Goal: Task Accomplishment & Management: Use online tool/utility

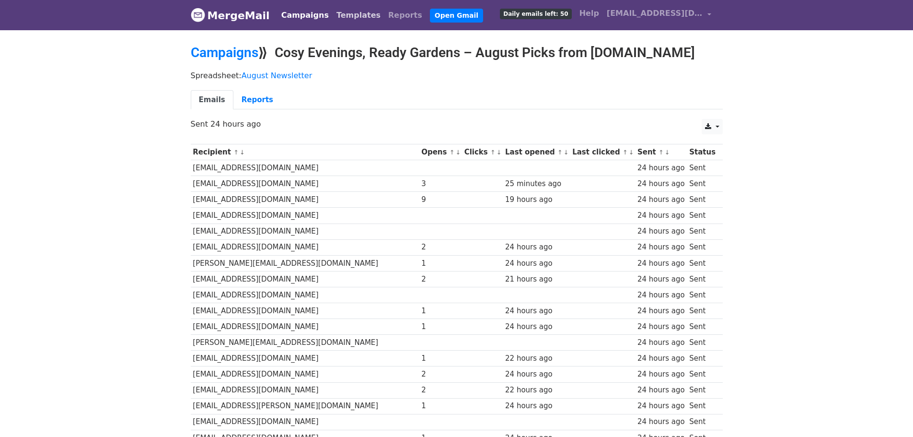
click at [333, 18] on link "Templates" at bounding box center [359, 15] width 52 height 19
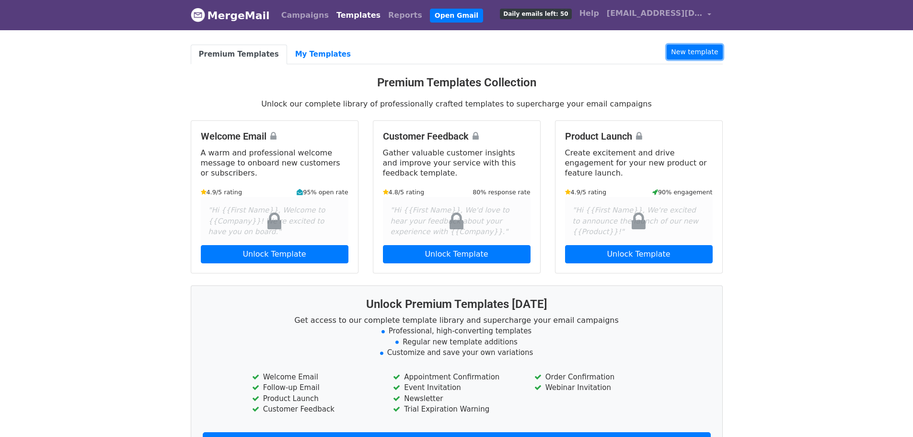
click at [691, 55] on link "New template" at bounding box center [695, 52] width 56 height 15
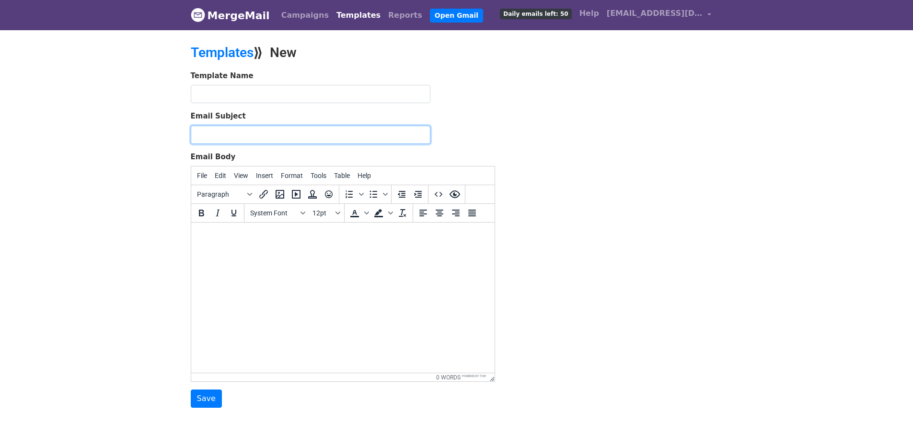
click at [254, 140] on input "Email Subject" at bounding box center [311, 135] width 240 height 18
paste input "Cosy Evenings Made Easy – Special Offer on 800kg Firewood Crates"
type input "Cosy Evenings Made Easy – Special Offer on 800kg Firewood Crates"
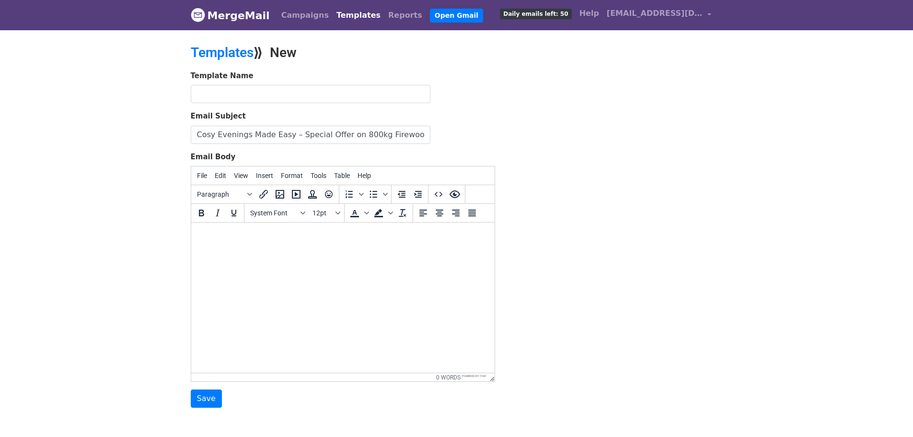
click at [264, 248] on html at bounding box center [342, 235] width 303 height 26
click at [285, 191] on icon "Insert/edit image" at bounding box center [280, 194] width 12 height 12
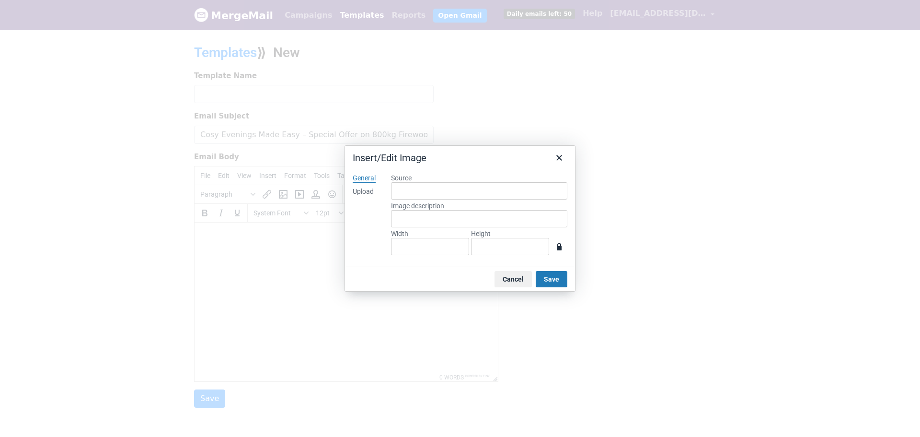
click at [359, 188] on div "Upload" at bounding box center [363, 192] width 21 height 10
click at [514, 220] on button "Browse for an image" at bounding box center [479, 224] width 81 height 16
type input "794"
type input "1123"
click at [368, 193] on div "Upload" at bounding box center [363, 192] width 21 height 10
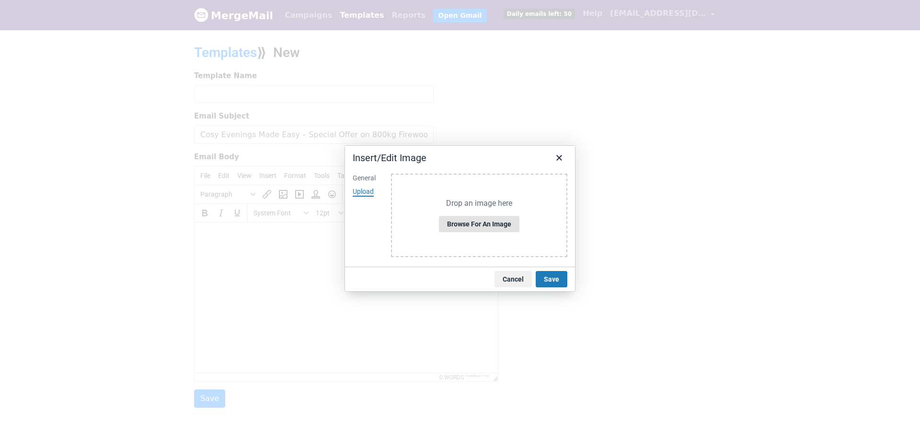
click at [482, 228] on button "Browse for an image" at bounding box center [479, 224] width 81 height 16
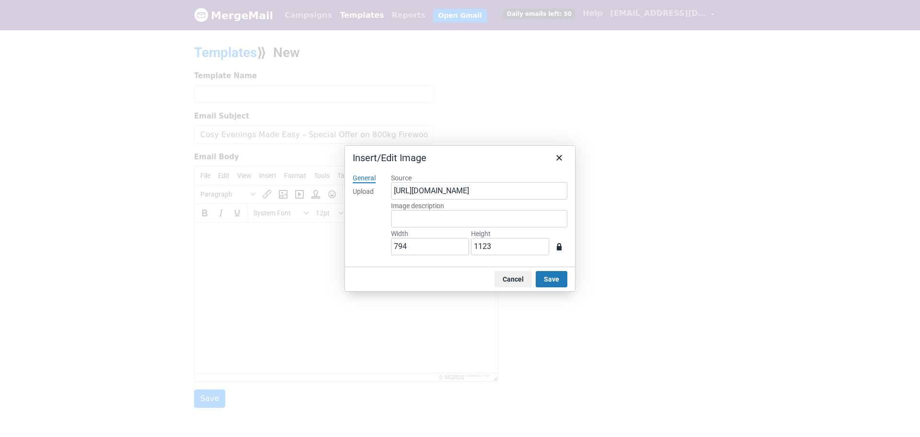
click at [552, 279] on button "Save" at bounding box center [552, 279] width 32 height 16
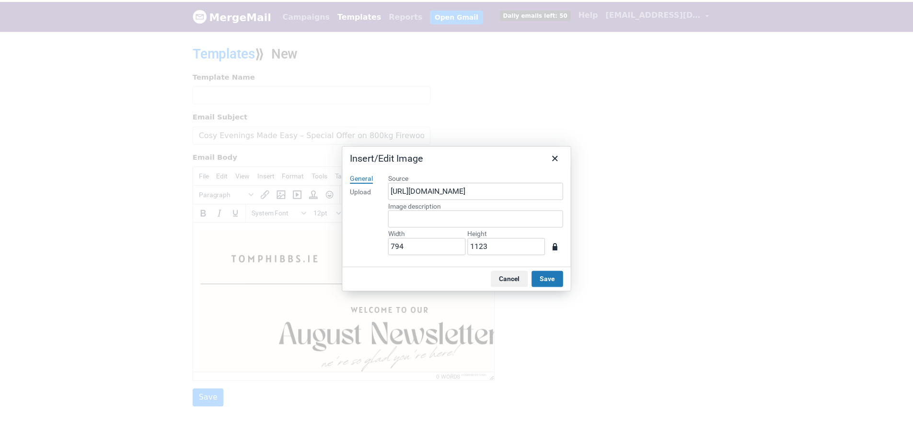
scroll to position [408, 8]
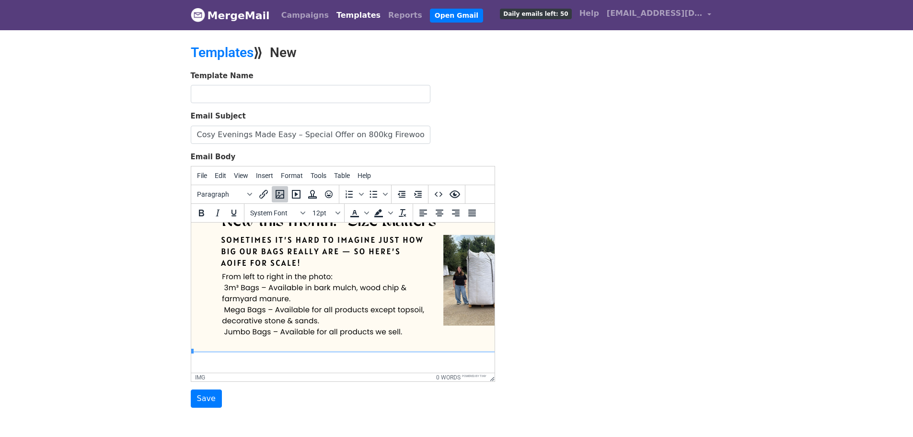
click at [386, 352] on body at bounding box center [335, 89] width 288 height 552
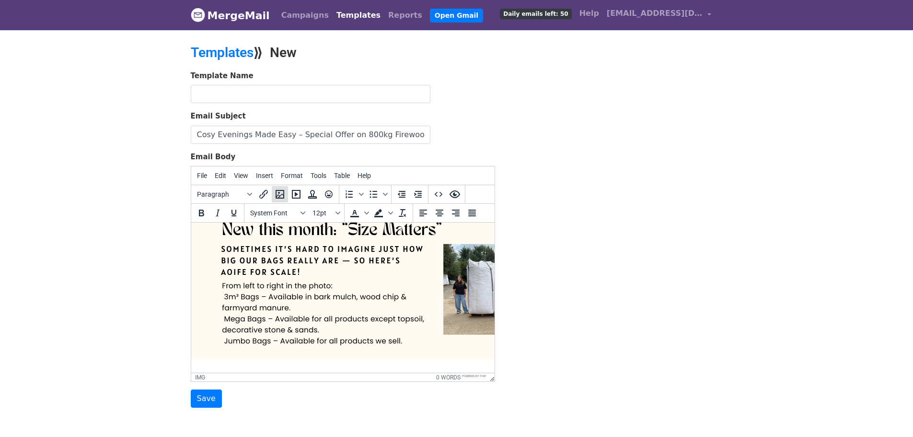
click at [284, 198] on icon "Insert/edit image" at bounding box center [280, 194] width 12 height 12
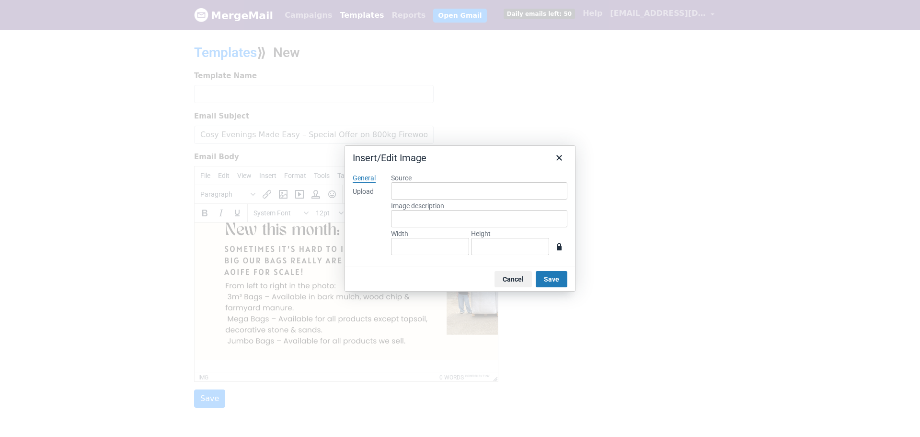
click at [358, 188] on div "Upload" at bounding box center [363, 192] width 21 height 10
click at [498, 231] on button "Browse for an image" at bounding box center [479, 224] width 81 height 16
click at [560, 280] on button "Save" at bounding box center [552, 279] width 32 height 16
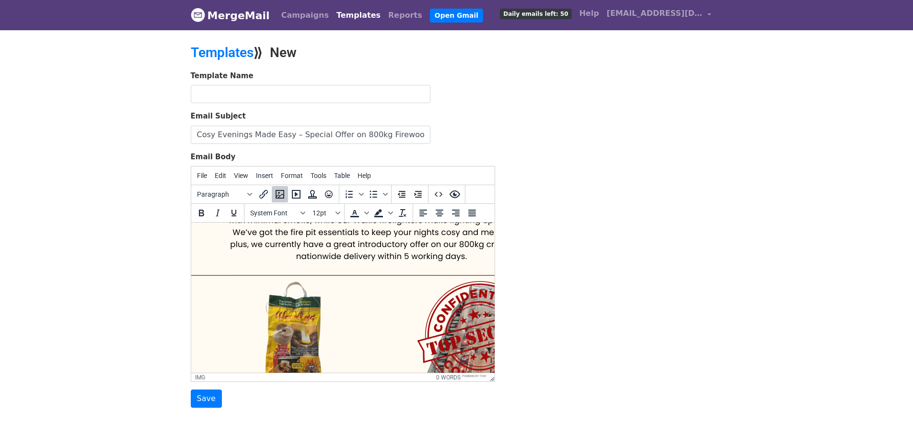
scroll to position [888, 8]
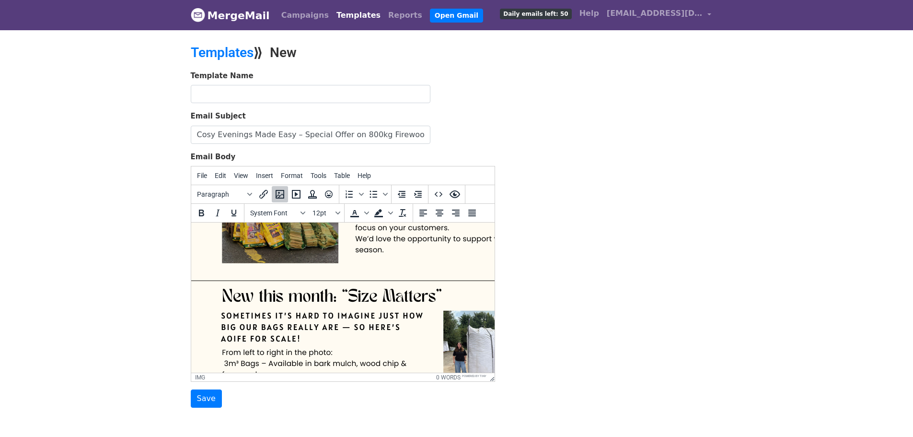
click at [318, 302] on img at bounding box center [381, 157] width 381 height 538
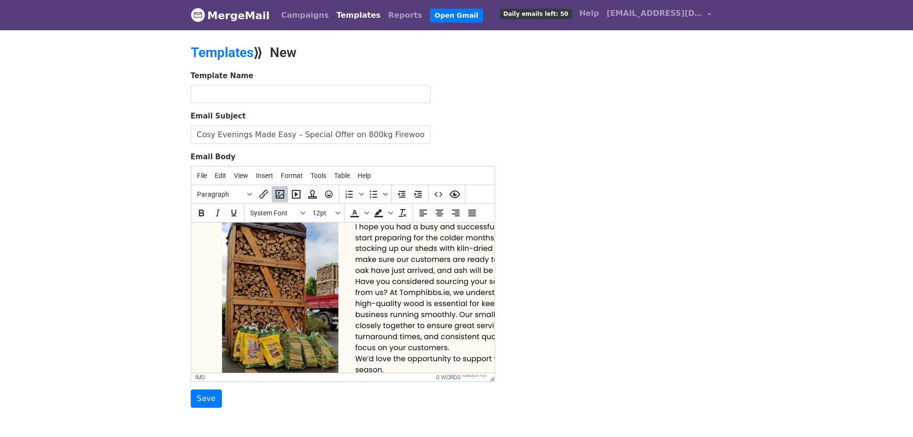
scroll to position [198, 8]
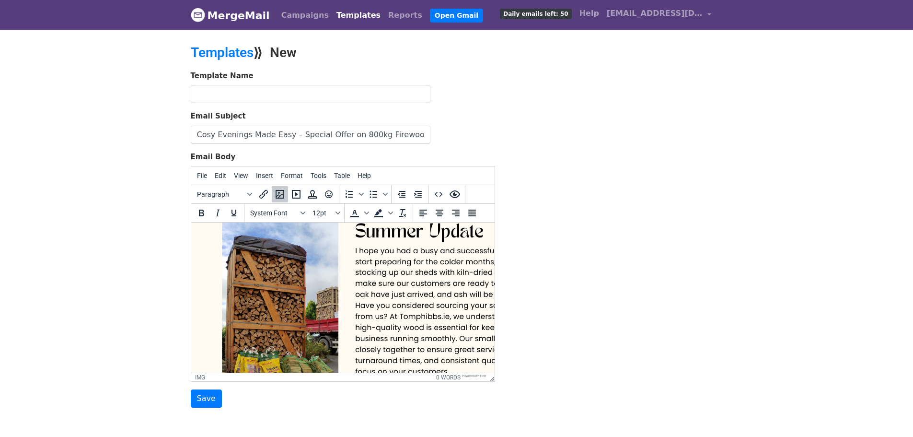
click at [324, 258] on img at bounding box center [381, 301] width 381 height 538
click at [258, 194] on icon "Insert/edit link" at bounding box center [264, 194] width 12 height 12
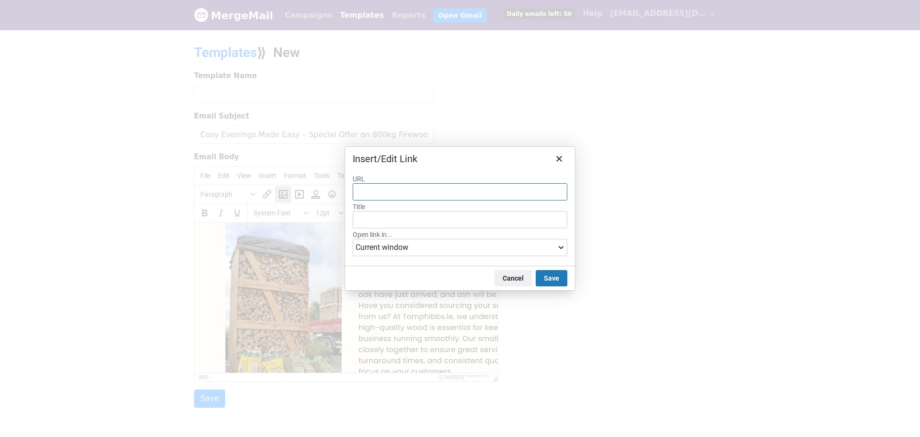
click at [396, 187] on input "URL" at bounding box center [460, 191] width 215 height 17
paste input "https://tomphibbs.ie/"
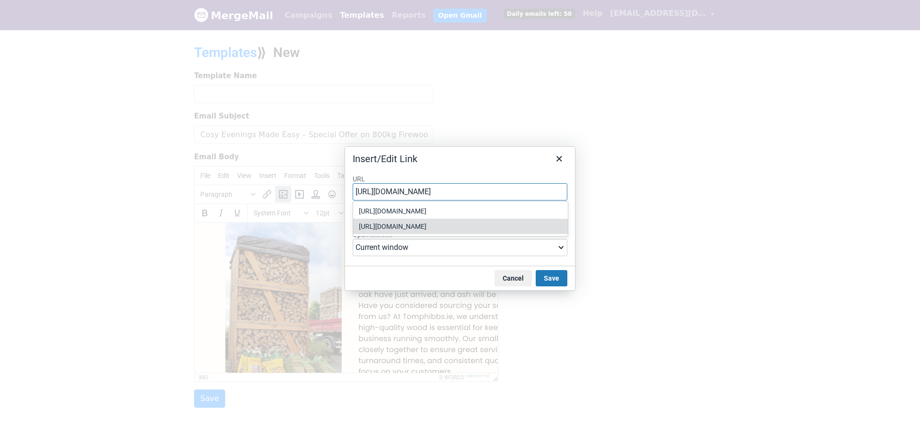
click at [531, 227] on div "https://tomphibbs.ie/Firewood" at bounding box center [461, 226] width 205 height 12
type input "https://tomphibbs.ie/Firewood"
click at [552, 277] on button "Save" at bounding box center [552, 278] width 32 height 16
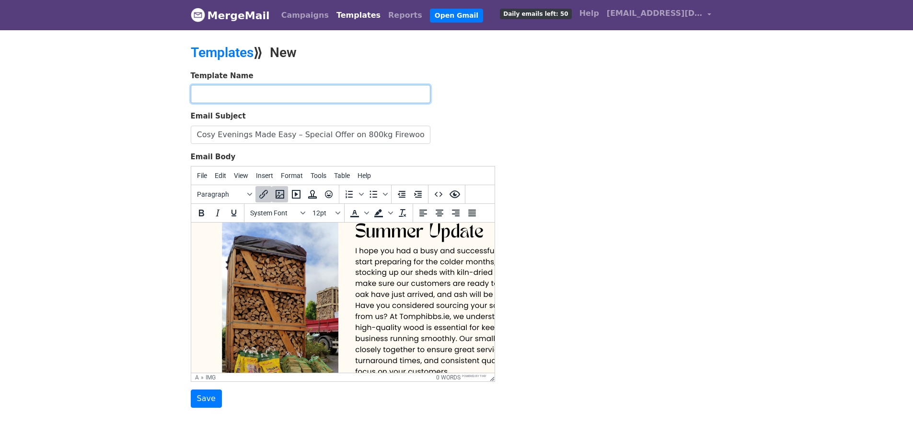
click at [396, 93] on input "text" at bounding box center [311, 94] width 240 height 18
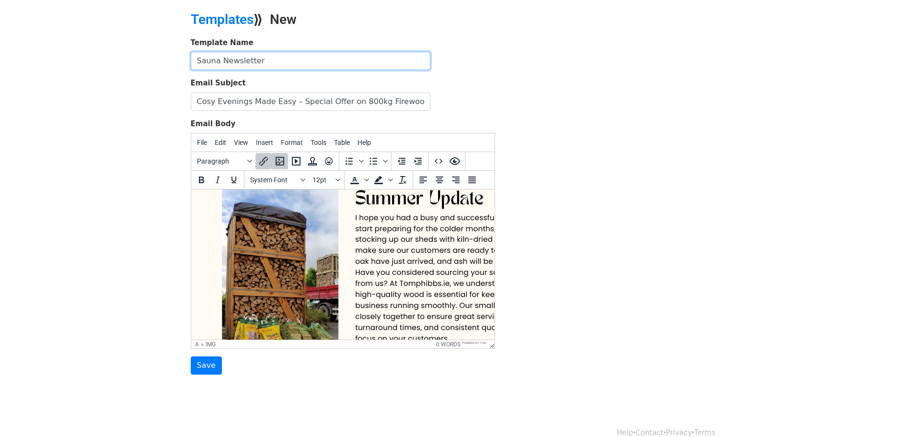
scroll to position [48, 0]
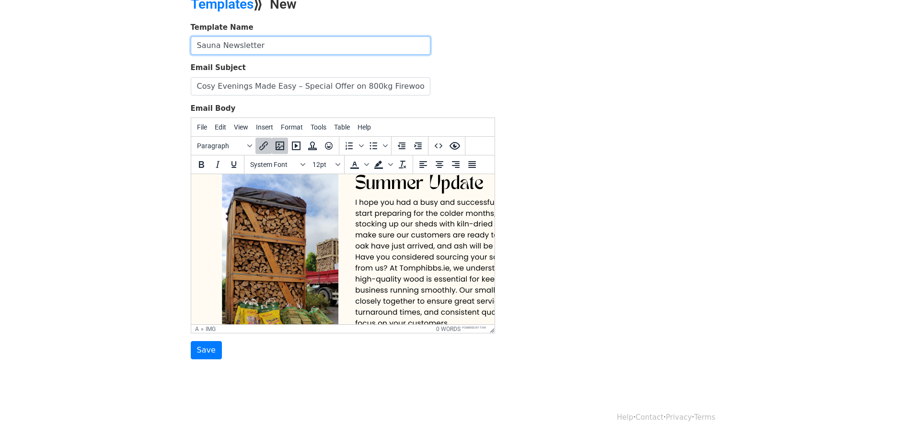
type input "Sauna Newsletter"
click at [205, 340] on form "Template Name Sauna Newsletter Email Subject Cosy Evenings Made Easy – Special …" at bounding box center [343, 190] width 304 height 337
click at [205, 347] on input "Save" at bounding box center [206, 350] width 31 height 18
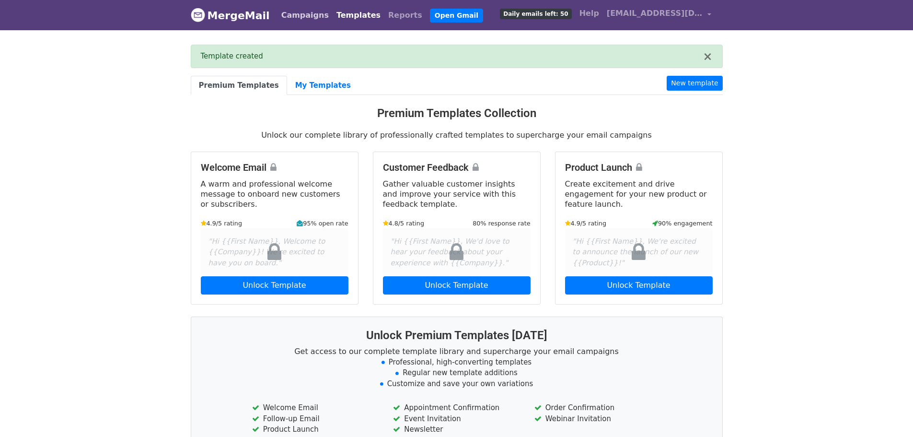
click at [293, 14] on link "Campaigns" at bounding box center [305, 15] width 55 height 19
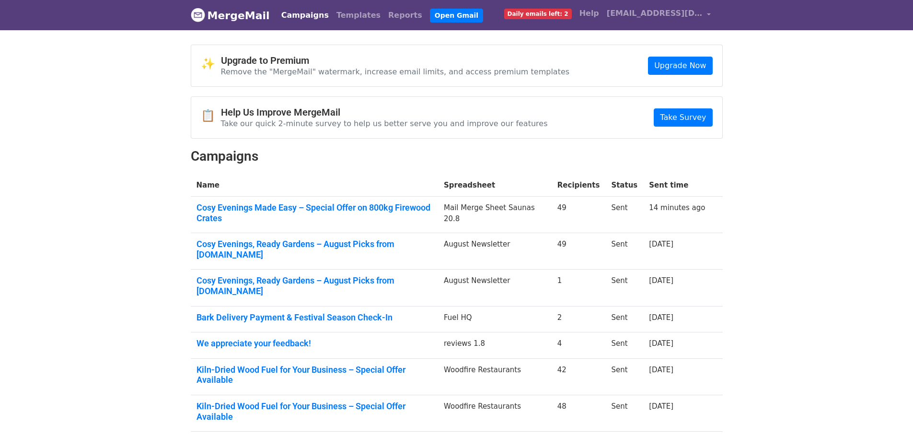
click at [318, 204] on link "Cosy Evenings Made Easy – Special Offer on 800kg Firewood Crates" at bounding box center [315, 212] width 236 height 21
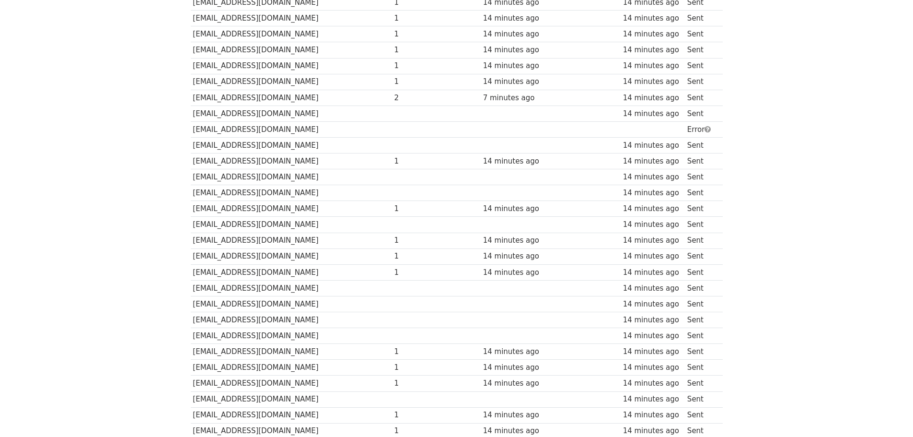
scroll to position [346, 0]
